Goal: Answer question/provide support: Share knowledge or assist other users

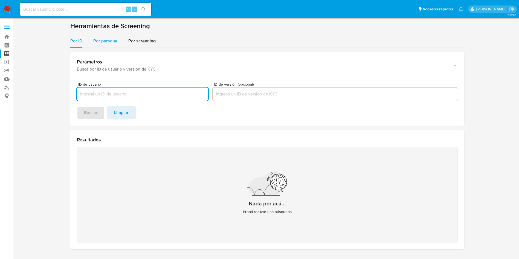
click at [101, 40] on span "Por persona" at bounding box center [105, 41] width 24 height 6
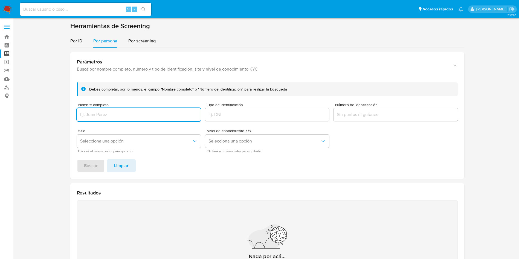
click at [120, 115] on input "Nombre completo" at bounding box center [139, 114] width 124 height 7
click at [77, 159] on button "Buscar" at bounding box center [91, 165] width 28 height 13
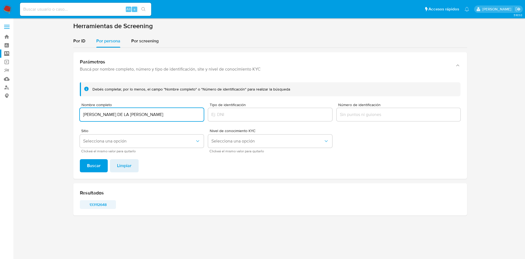
click at [99, 201] on span "133112648" at bounding box center [98, 205] width 28 height 8
click at [136, 115] on input "RENE DE LA RIVA MORENO" at bounding box center [142, 114] width 124 height 7
drag, startPoint x: 156, startPoint y: 114, endPoint x: 13, endPoint y: 95, distance: 144.0
click at [24, 97] on section at bounding box center [270, 121] width 501 height 198
type input "Arte Neon"
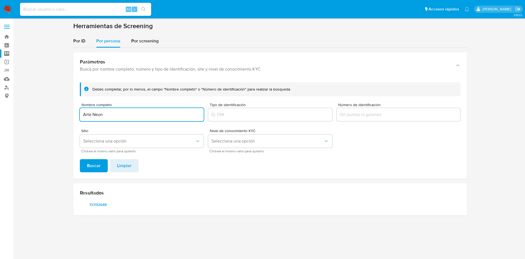
click at [80, 159] on button "Buscar" at bounding box center [94, 165] width 28 height 13
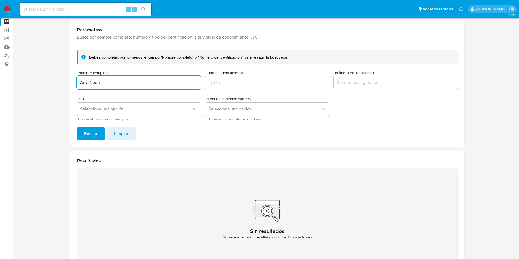
scroll to position [71, 0]
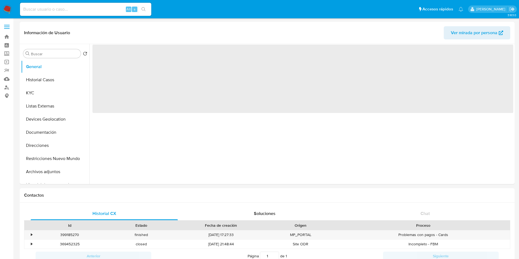
select select "10"
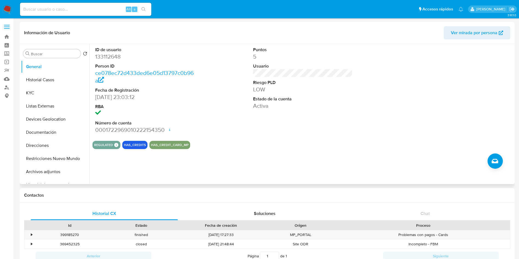
click at [109, 56] on dd "133112648" at bounding box center [145, 57] width 100 height 8
copy dd "133112648"
click at [40, 79] on button "Historial Casos" at bounding box center [53, 79] width 64 height 13
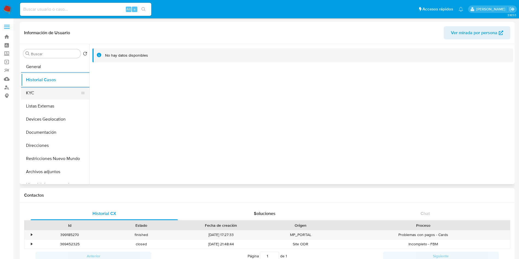
click at [38, 93] on button "KYC" at bounding box center [53, 92] width 64 height 13
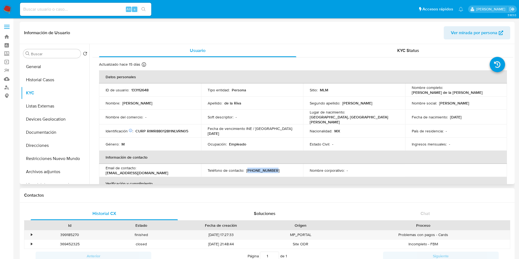
drag, startPoint x: 278, startPoint y: 170, endPoint x: 247, endPoint y: 171, distance: 31.2
click at [247, 171] on div "Teléfono de contacto : (81) 16985097" at bounding box center [252, 170] width 89 height 5
copy p "81) 16985097"
drag, startPoint x: 172, startPoint y: 170, endPoint x: 138, endPoint y: 170, distance: 34.2
click at [138, 170] on div "Email de contacto : renesbr@hotmail.com" at bounding box center [150, 170] width 89 height 10
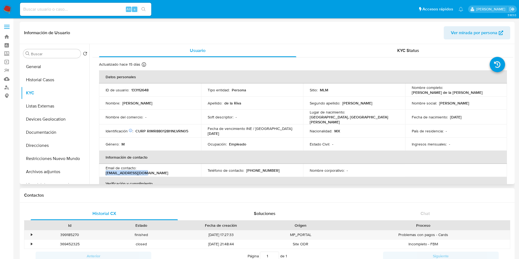
copy p "renesbr@hotmail.com"
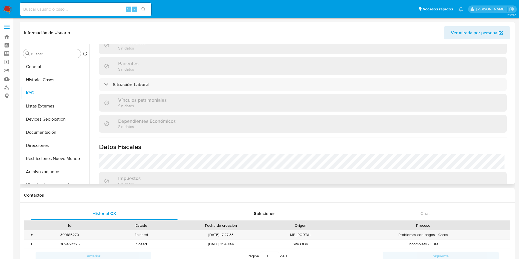
scroll to position [273, 0]
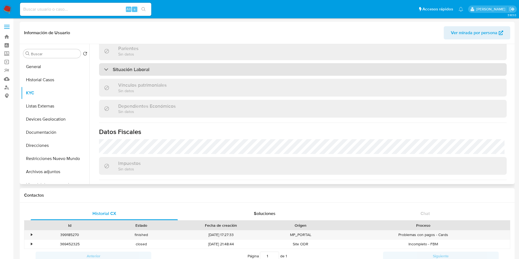
click at [153, 68] on div "Situación Laboral" at bounding box center [302, 69] width 407 height 13
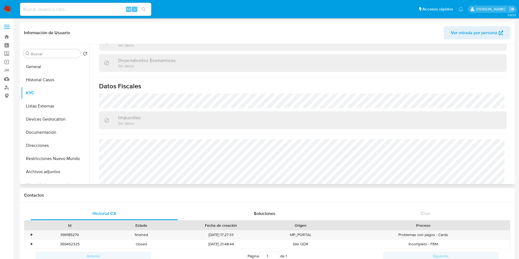
scroll to position [418, 0]
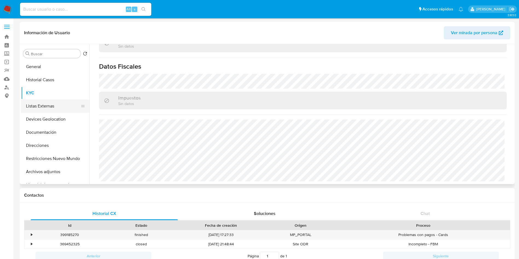
click at [37, 109] on button "Listas Externas" at bounding box center [53, 106] width 64 height 13
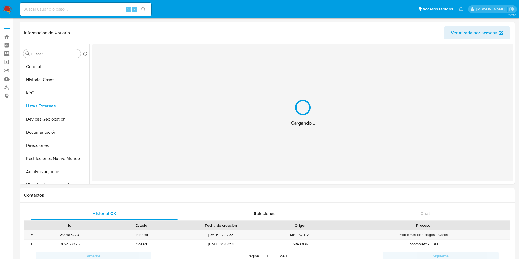
scroll to position [0, 0]
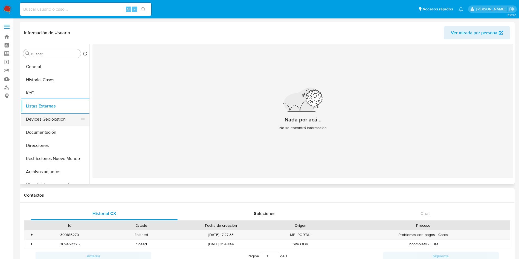
click at [54, 119] on button "Devices Geolocation" at bounding box center [53, 119] width 64 height 13
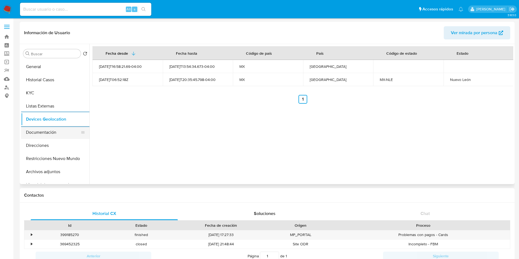
click at [49, 135] on button "Documentación" at bounding box center [53, 132] width 64 height 13
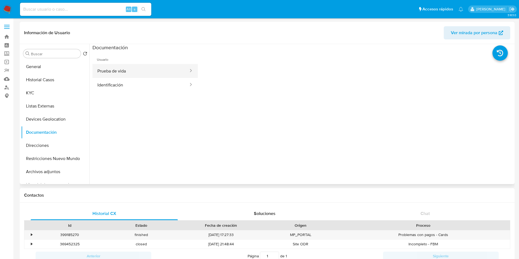
click at [110, 71] on button "Prueba de vida" at bounding box center [140, 71] width 97 height 14
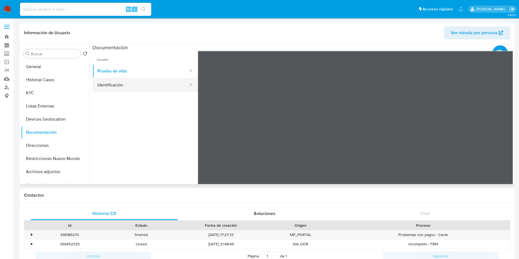
click at [122, 86] on button "Identificación" at bounding box center [140, 85] width 97 height 14
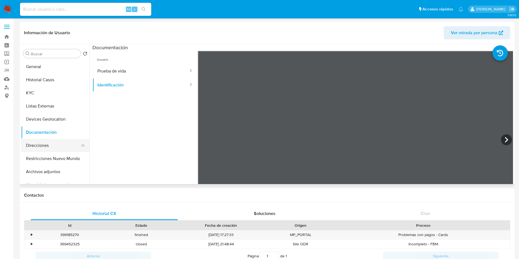
click at [46, 146] on button "Direcciones" at bounding box center [53, 145] width 64 height 13
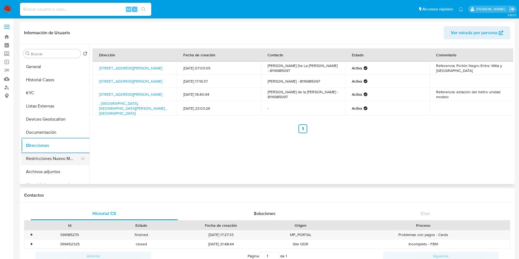
click at [48, 157] on button "Restricciones Nuevo Mundo" at bounding box center [53, 158] width 64 height 13
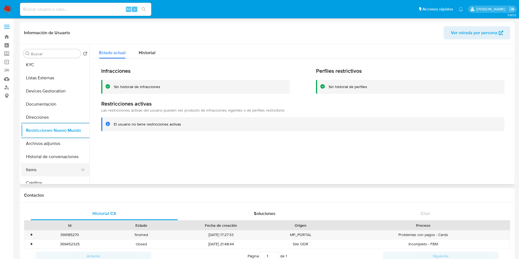
scroll to position [41, 0]
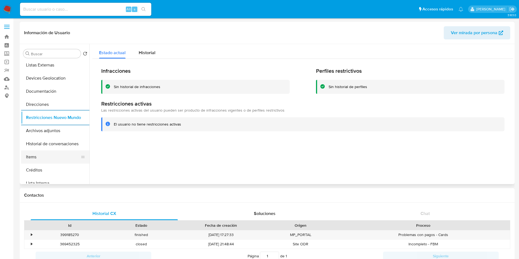
click at [38, 156] on button "Items" at bounding box center [53, 156] width 64 height 13
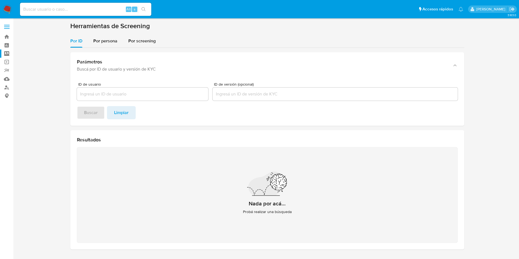
click at [6, 7] on img at bounding box center [7, 9] width 9 height 9
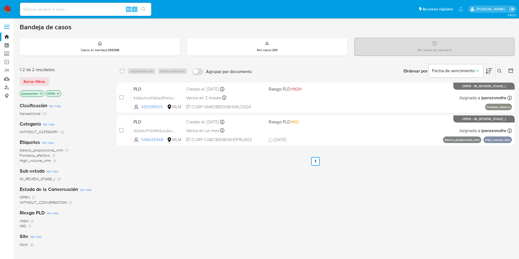
click at [498, 68] on button at bounding box center [499, 71] width 9 height 7
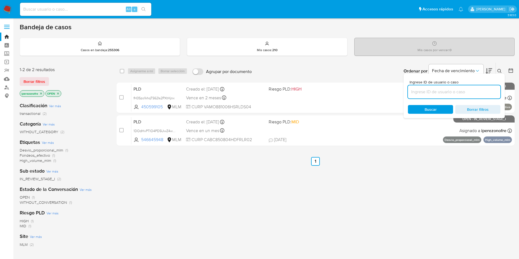
click at [429, 92] on input at bounding box center [454, 91] width 92 height 7
type input "316828799"
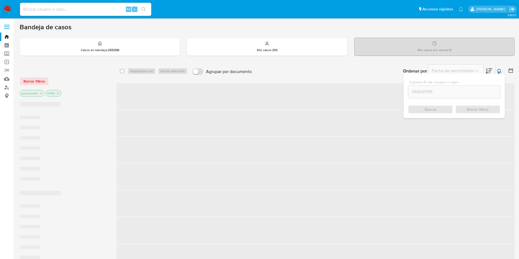
click at [426, 106] on div "Buscar Borrar filtros" at bounding box center [454, 109] width 92 height 9
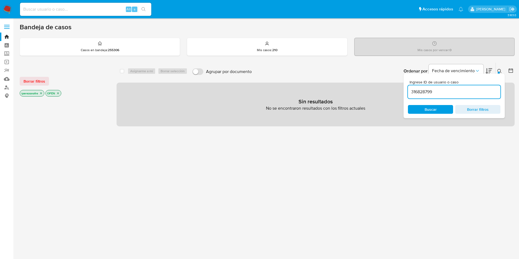
click at [40, 92] on icon "close-filter" at bounding box center [40, 93] width 3 height 3
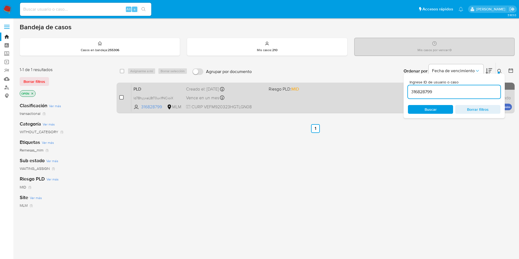
click at [120, 98] on input "checkbox" at bounding box center [121, 97] width 4 height 4
checkbox input "true"
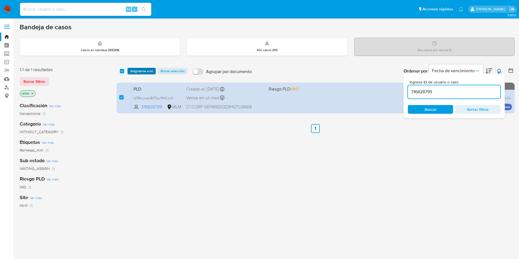
click at [147, 68] on span "Asignarme a mí" at bounding box center [141, 70] width 23 height 5
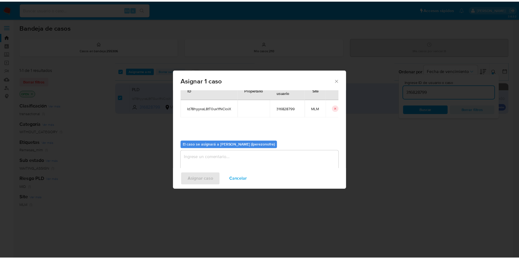
scroll to position [28, 0]
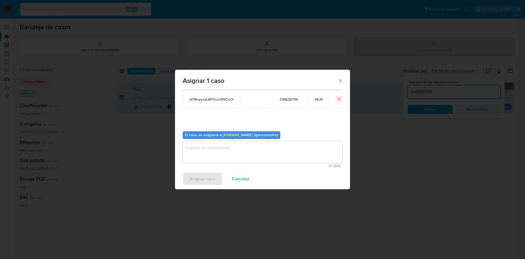
click at [265, 151] on textarea "assign-modal" at bounding box center [263, 152] width 160 height 22
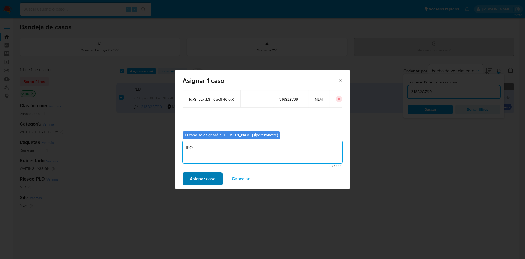
type textarea "IPO"
click at [211, 180] on span "Asignar caso" at bounding box center [203, 179] width 26 height 12
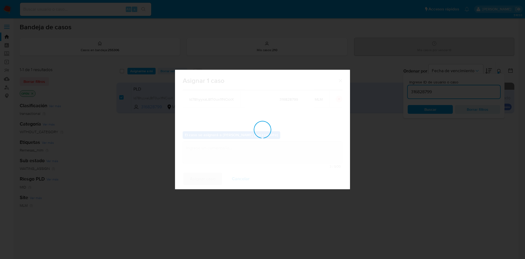
checkbox input "false"
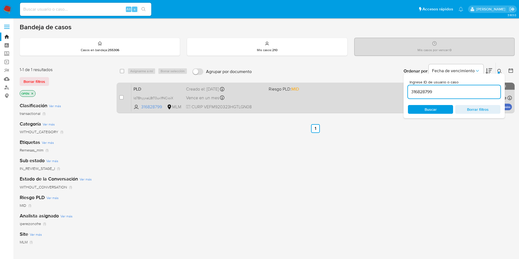
click at [246, 109] on span "CURP VEFM920323HGTLGN08" at bounding box center [225, 107] width 78 height 6
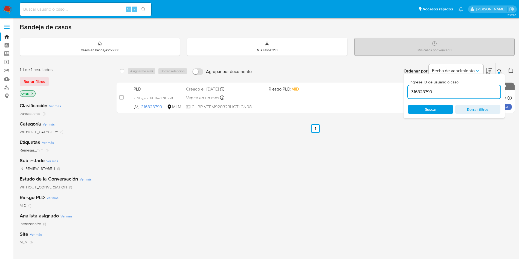
click at [205, 187] on div "select-all-cases-checkbox Asignarme a mí Borrar selección Agrupar por documento…" at bounding box center [315, 186] width 398 height 248
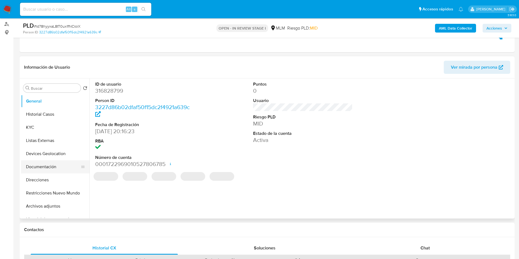
scroll to position [82, 0]
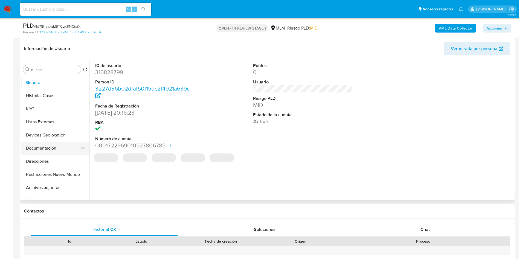
select select "10"
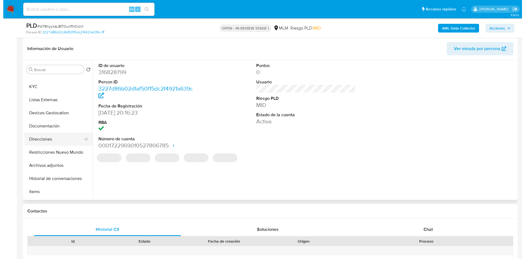
scroll to position [41, 0]
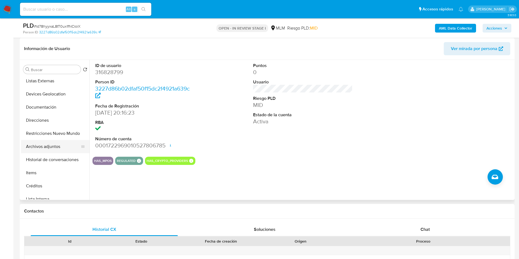
click at [55, 147] on button "Archivos adjuntos" at bounding box center [53, 146] width 64 height 13
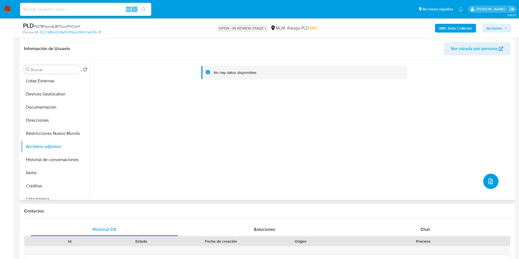
click at [487, 181] on icon "upload-file" at bounding box center [490, 181] width 7 height 7
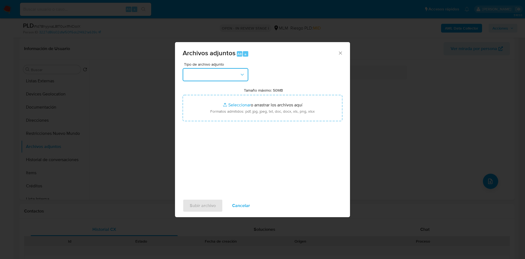
click at [247, 69] on button "button" at bounding box center [216, 74] width 66 height 13
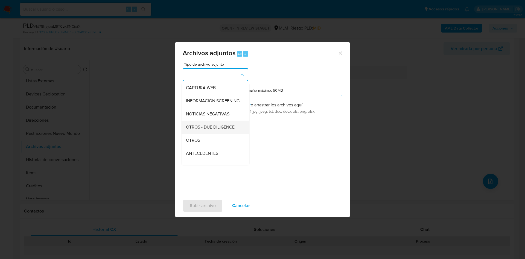
click at [217, 145] on div "OTROS" at bounding box center [214, 140] width 56 height 13
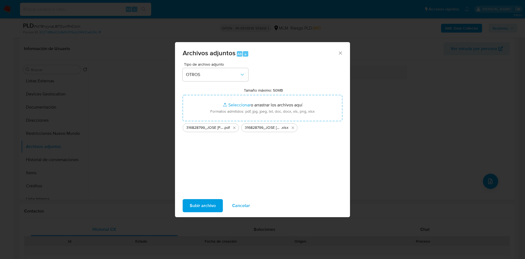
click at [211, 205] on span "Subir archivo" at bounding box center [203, 206] width 26 height 12
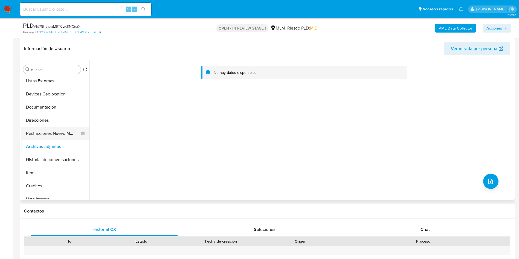
click at [40, 132] on button "Restricciones Nuevo Mundo" at bounding box center [53, 133] width 64 height 13
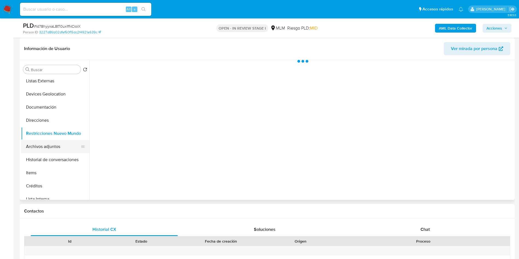
click at [51, 145] on button "Archivos adjuntos" at bounding box center [53, 146] width 64 height 13
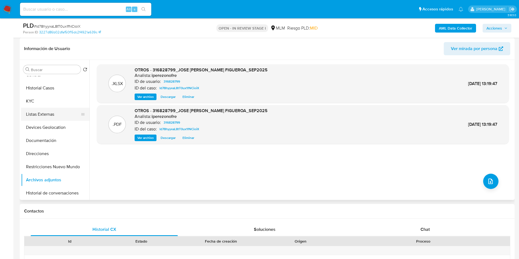
scroll to position [0, 0]
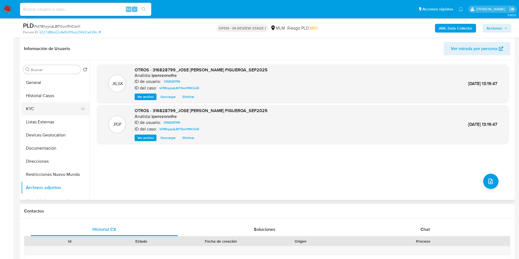
click at [53, 108] on button "KYC" at bounding box center [53, 108] width 64 height 13
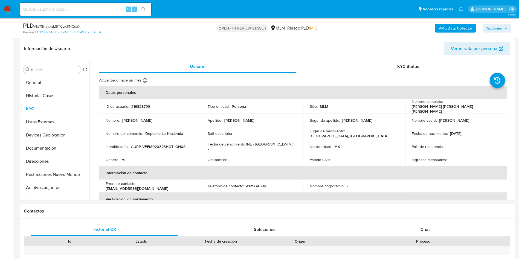
click at [507, 25] on button "Acciones" at bounding box center [496, 28] width 29 height 9
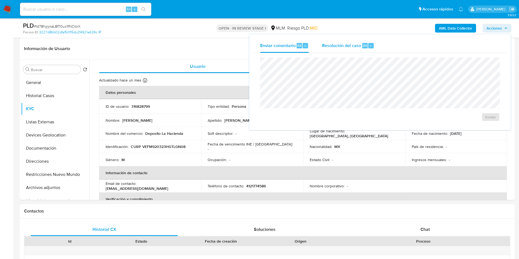
click at [338, 51] on div "Resolución del caso Alt r" at bounding box center [348, 46] width 52 height 14
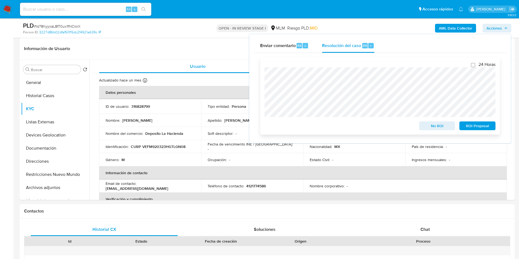
click at [437, 130] on span "No ROI" at bounding box center [437, 126] width 28 height 8
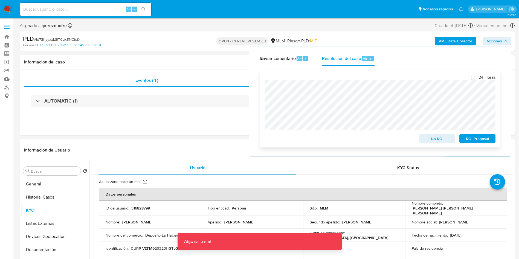
click at [430, 139] on span "No ROI" at bounding box center [437, 139] width 28 height 8
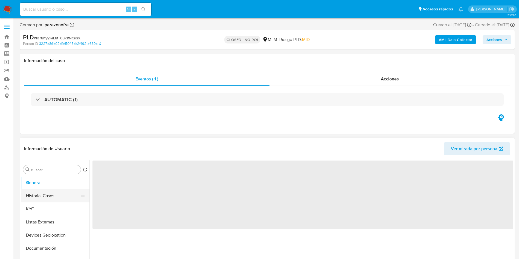
click at [40, 194] on button "Historial Casos" at bounding box center [53, 195] width 64 height 13
select select "10"
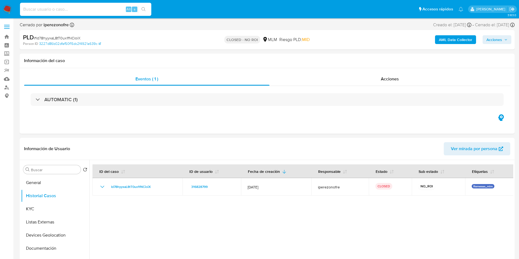
click at [84, 11] on input at bounding box center [85, 9] width 131 height 7
paste input "546645948"
type input "546645948"
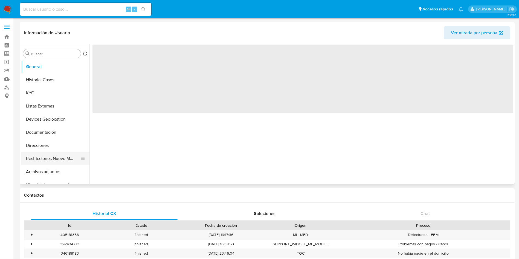
select select "10"
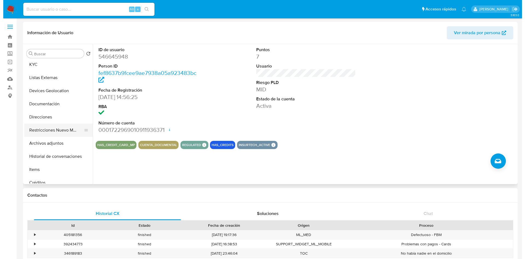
scroll to position [41, 0]
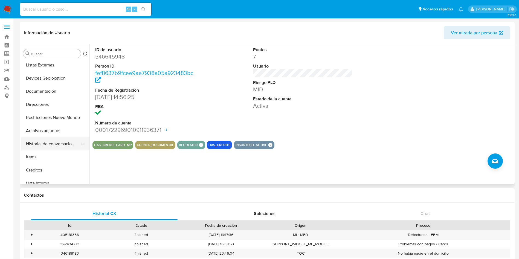
click at [57, 147] on button "Historial de conversaciones" at bounding box center [53, 143] width 64 height 13
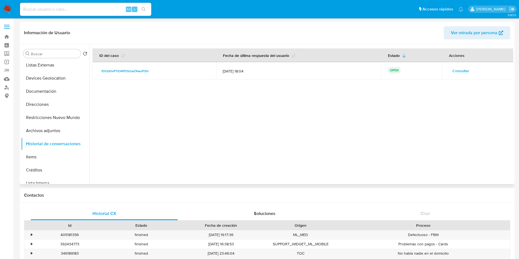
click at [459, 71] on span "Consultar" at bounding box center [460, 71] width 17 height 8
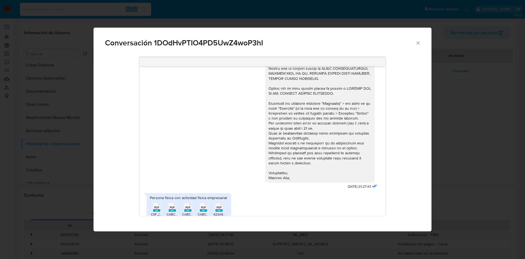
scroll to position [101, 0]
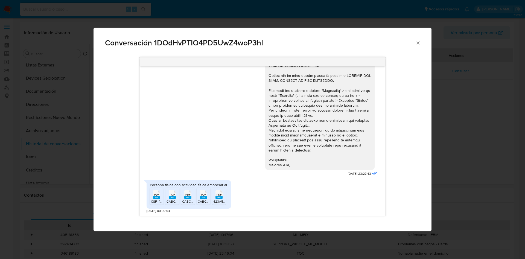
click at [175, 197] on rect "Comunicación" at bounding box center [172, 197] width 7 height 2
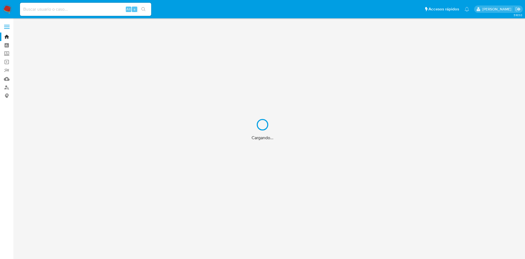
click at [10, 10] on div "Cargando..." at bounding box center [262, 129] width 525 height 259
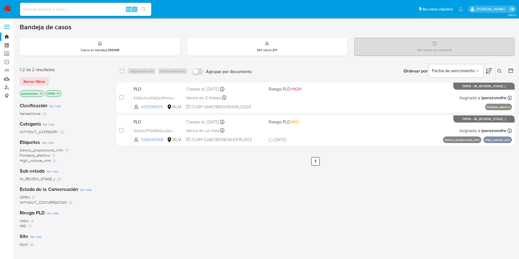
drag, startPoint x: 40, startPoint y: 93, endPoint x: 45, endPoint y: 95, distance: 4.7
click at [40, 93] on icon "close-filter" at bounding box center [40, 93] width 3 height 3
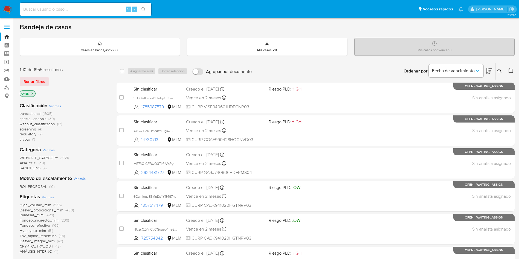
click at [499, 70] on icon at bounding box center [499, 71] width 4 height 4
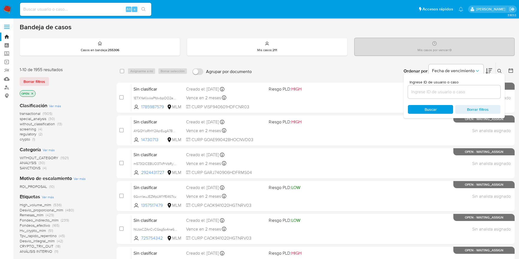
click at [436, 89] on input at bounding box center [454, 91] width 92 height 7
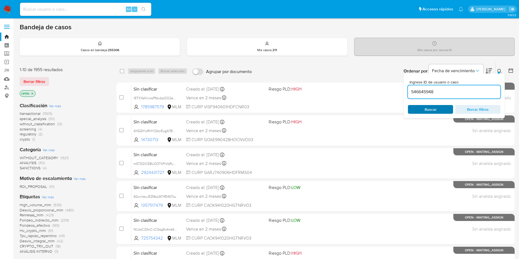
type input "546645948"
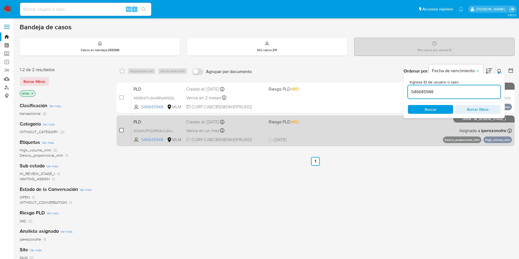
click at [122, 129] on input "checkbox" at bounding box center [121, 130] width 4 height 4
checkbox input "true"
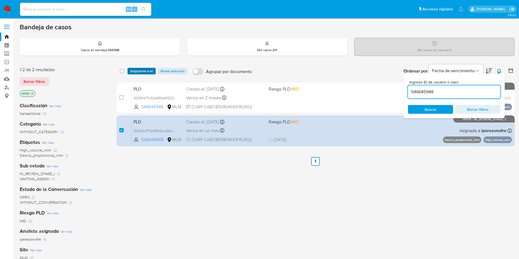
click at [134, 69] on span "Asignarme a mí" at bounding box center [141, 70] width 23 height 5
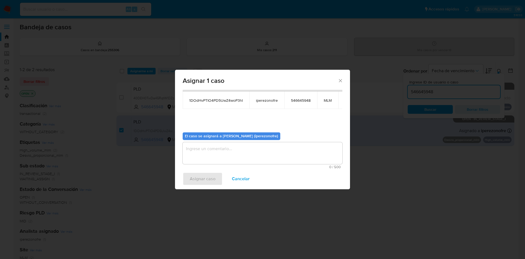
scroll to position [35, 0]
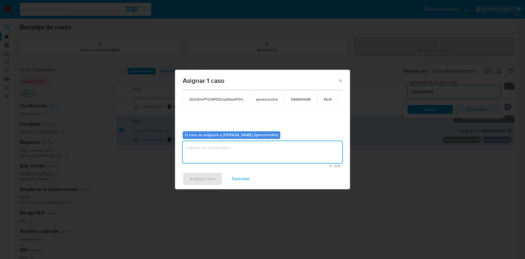
click at [270, 151] on textarea "assign-modal" at bounding box center [263, 152] width 160 height 22
type textarea "IPO"
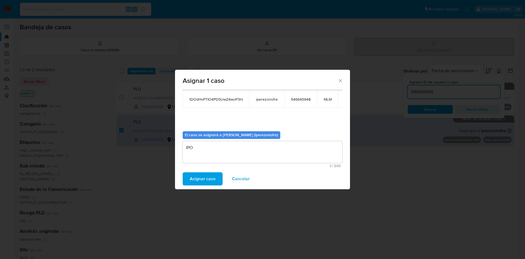
click at [192, 180] on span "Asignar caso" at bounding box center [203, 179] width 26 height 12
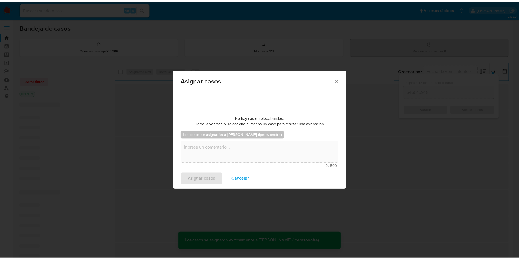
scroll to position [33, 0]
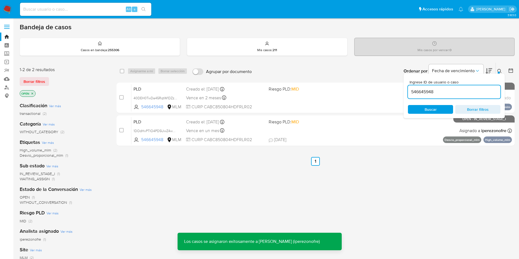
click at [200, 125] on div "PLD 1DOdHvPTIO4PD5UwZ4woP3hI 546645948 MLM Riesgo PLD: MID Creado el: 12/09/202…" at bounding box center [321, 131] width 380 height 28
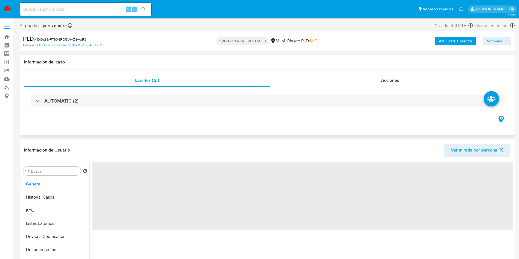
select select "10"
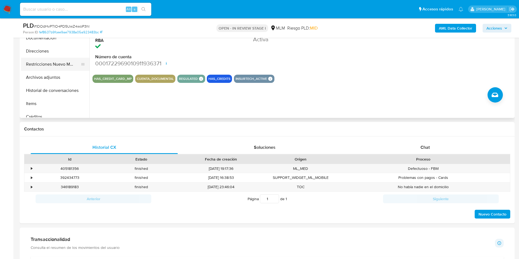
scroll to position [41, 0]
click at [424, 149] on span "Chat" at bounding box center [424, 147] width 9 height 6
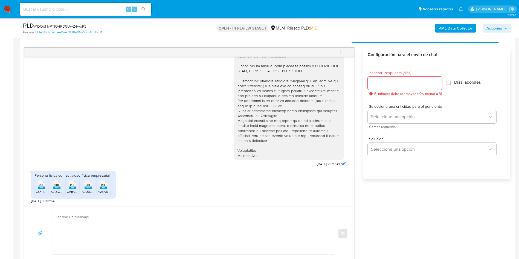
scroll to position [287, 0]
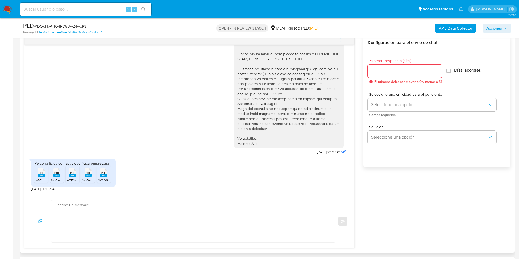
click at [37, 173] on div "PDF PDF" at bounding box center [41, 172] width 11 height 11
click at [54, 174] on icon at bounding box center [56, 172] width 7 height 8
click at [72, 176] on rect at bounding box center [72, 175] width 7 height 2
click at [87, 173] on span "PDF" at bounding box center [88, 173] width 5 height 4
click at [102, 166] on li "PDF PDF 423A597B-6666-420A-BAB6-05833910F179.pdf" at bounding box center [104, 174] width 14 height 17
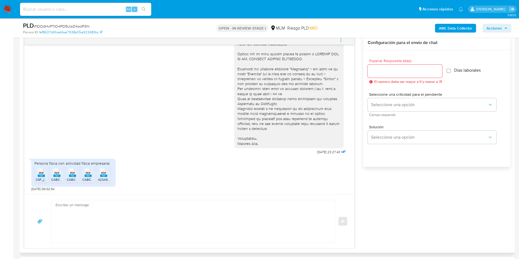
click at [142, 149] on div "[DATE] 23:27:43" at bounding box center [189, 53] width 316 height 205
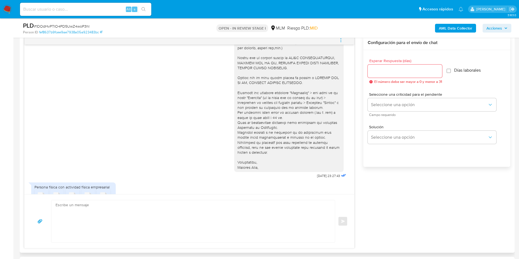
scroll to position [60, 0]
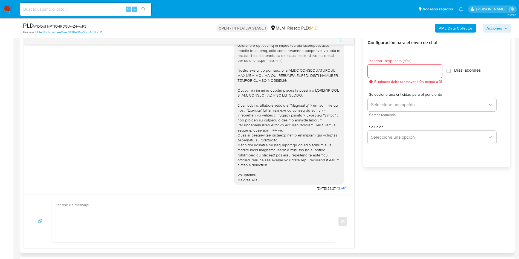
click at [180, 219] on textarea at bounding box center [192, 221] width 272 height 42
paste textarea "Agradecemos mucho tus respuestas. Para la institución es importante conocer a s…"
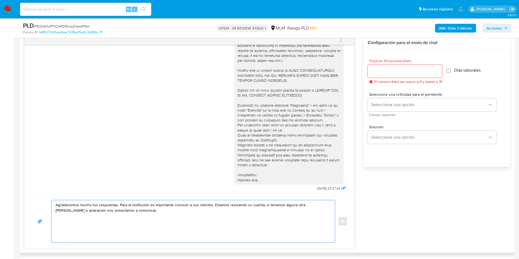
type textarea "Agradecemos mucho tus respuestas. Para la institución es importante conocer a s…"
click at [437, 70] on input "1" at bounding box center [404, 71] width 74 height 7
click at [436, 74] on input "1" at bounding box center [403, 71] width 72 height 7
type input "0"
click at [436, 73] on input "0" at bounding box center [403, 71] width 72 height 7
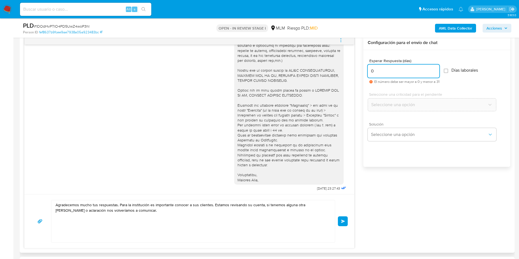
click at [380, 126] on span "Solución" at bounding box center [433, 124] width 129 height 4
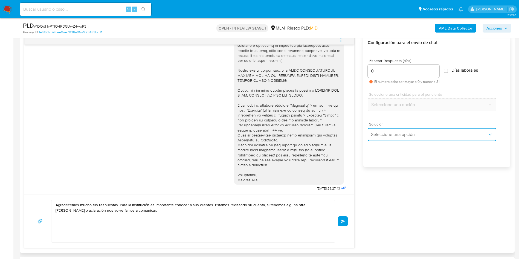
click at [383, 140] on button "Seleccione una opción" at bounding box center [431, 134] width 129 height 13
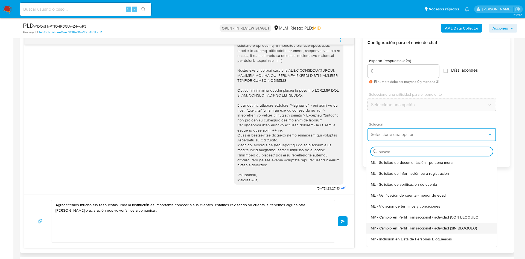
click at [472, 231] on div "MP - Cambio en Perfil Transaccional / actividad (SIN BLOQUEO)" at bounding box center [432, 228] width 122 height 11
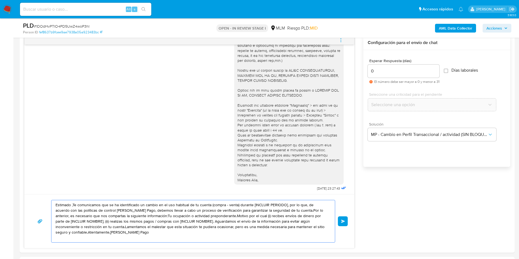
drag, startPoint x: 129, startPoint y: 233, endPoint x: 16, endPoint y: 191, distance: 120.1
paste textarea "Agradecemos mucho tus respuestas. Para la institución es importante conocer a s…"
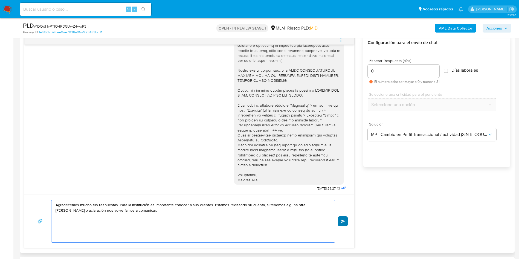
type textarea "Agradecemos mucho tus respuestas. Para la institución es importante conocer a s…"
click at [340, 218] on button "Enviar" at bounding box center [343, 221] width 10 height 10
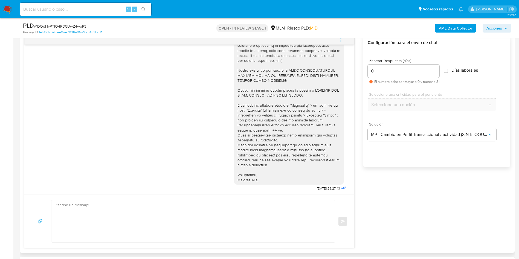
scroll to position [137, 0]
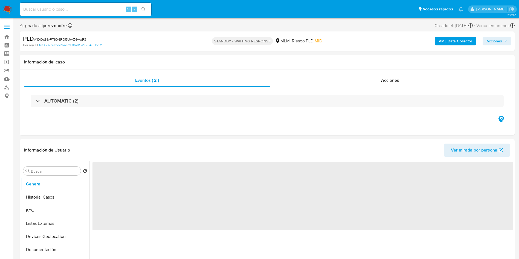
click at [5, 5] on img at bounding box center [7, 9] width 9 height 9
select select "10"
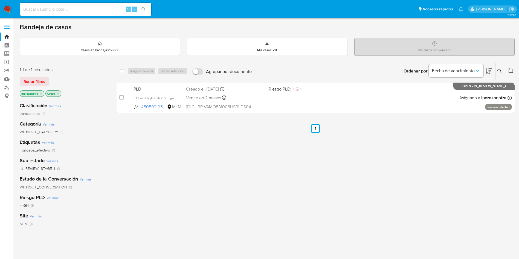
click at [500, 71] on icon at bounding box center [499, 71] width 4 height 4
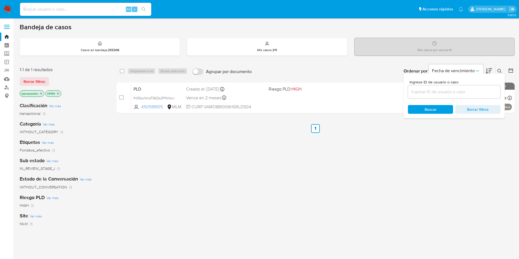
click at [423, 92] on input at bounding box center [454, 91] width 92 height 7
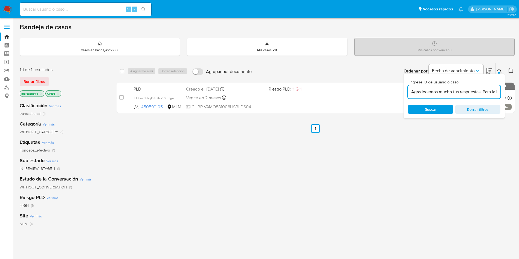
scroll to position [0, 150]
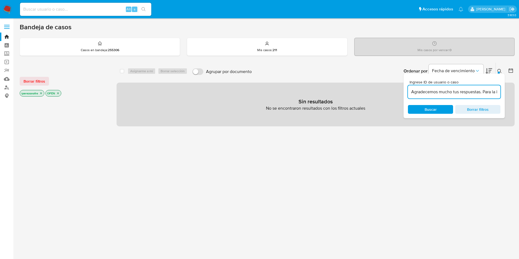
click at [442, 94] on input "Agradecemos mucho tus respuestas. Para la institución es importante conocer a s…" at bounding box center [454, 91] width 92 height 7
drag, startPoint x: 495, startPoint y: 92, endPoint x: 393, endPoint y: 92, distance: 102.8
click at [393, 92] on div "select-all-cases-checkbox Asignarme a mí Borrar selección Agrupar por documento…" at bounding box center [315, 94] width 398 height 64
type input "institución es importante conocer a sus clientes. Estamos revisando su cuenta,"
click at [481, 109] on span "Borrar filtros" at bounding box center [477, 110] width 37 height 8
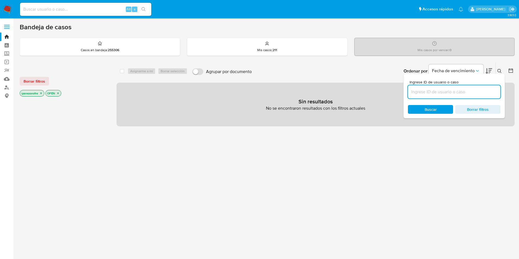
click at [453, 87] on div at bounding box center [454, 91] width 92 height 13
click at [453, 92] on input at bounding box center [454, 91] width 92 height 7
paste input "546645948"
type input "546645948"
click at [42, 93] on icon "close-filter" at bounding box center [40, 93] width 3 height 3
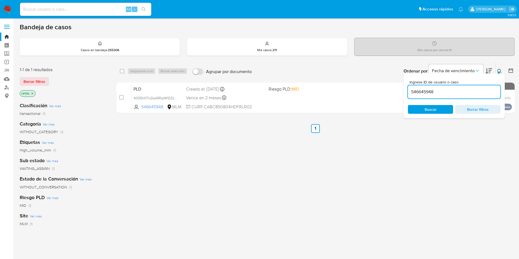
click at [33, 91] on p "OPEN" at bounding box center [27, 94] width 15 height 6
click at [31, 92] on icon "close-filter" at bounding box center [32, 93] width 3 height 3
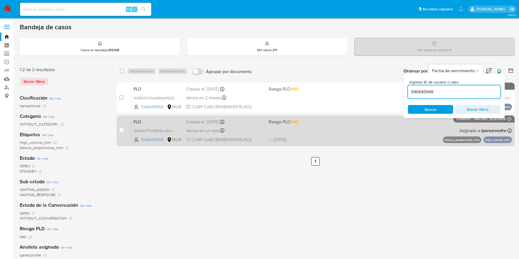
click at [403, 126] on div "PLD 1DOdHvPTIO4PD5UwZ4woP3hI 546645948 MLM Riesgo PLD: MID Creado el: 12/09/202…" at bounding box center [321, 131] width 380 height 28
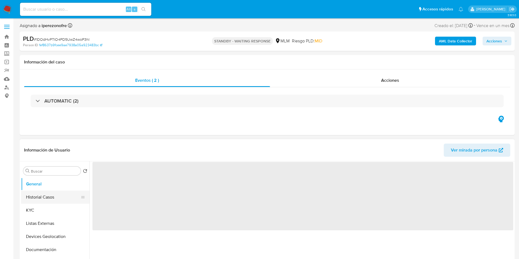
select select "10"
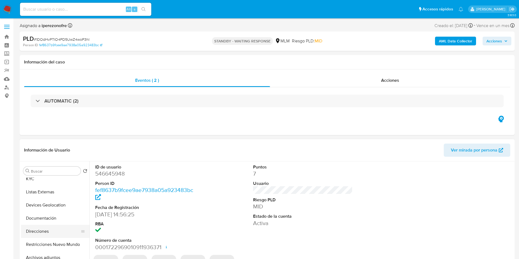
scroll to position [82, 0]
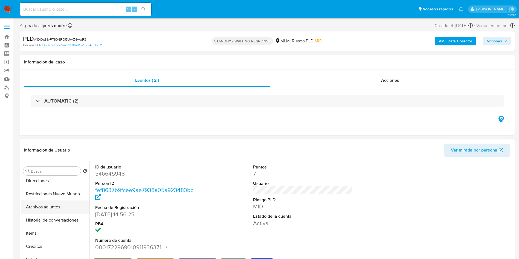
click at [60, 206] on button "Archivos adjuntos" at bounding box center [53, 206] width 64 height 13
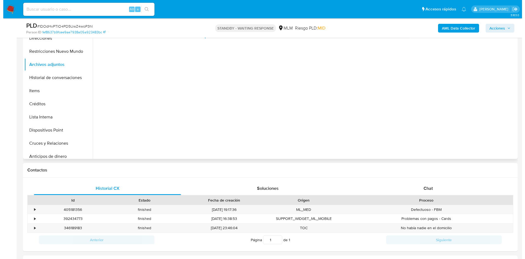
scroll to position [41, 0]
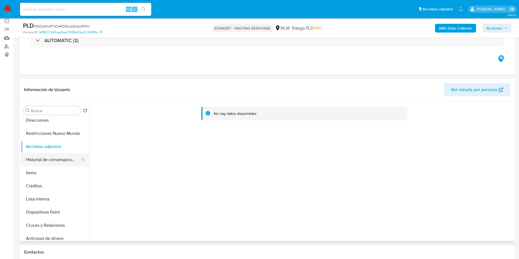
click at [49, 161] on button "Historial de conversaciones" at bounding box center [53, 159] width 64 height 13
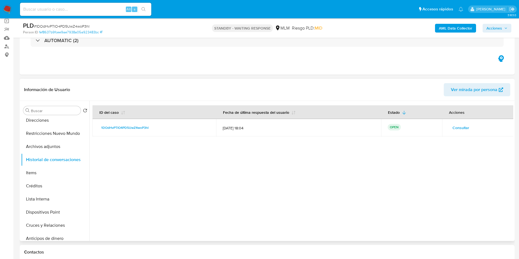
click at [466, 126] on span "Consultar" at bounding box center [460, 128] width 17 height 8
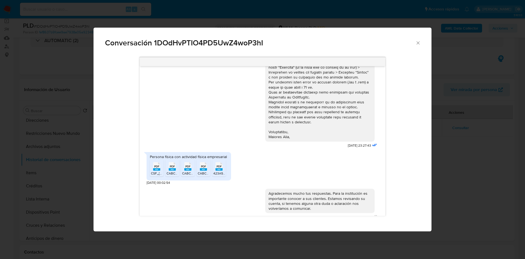
scroll to position [138, 0]
